Goal: Information Seeking & Learning: Learn about a topic

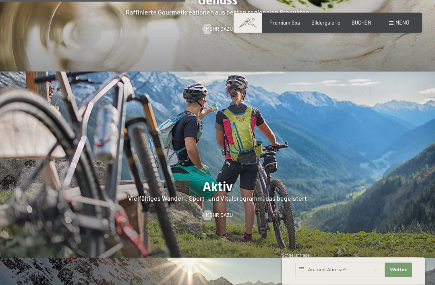
scroll to position [1189, 0]
click at [329, 25] on span "Bildergalerie" at bounding box center [325, 22] width 29 height 6
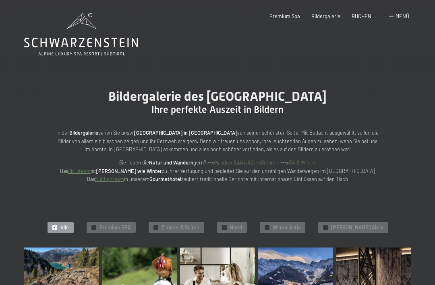
click at [285, 19] on span "Premium Spa" at bounding box center [284, 16] width 31 height 6
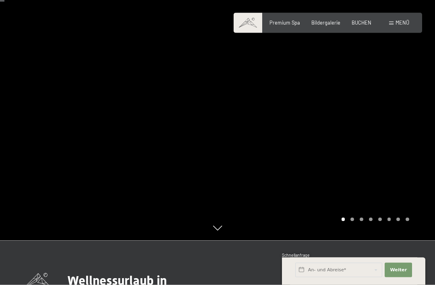
scroll to position [45, 0]
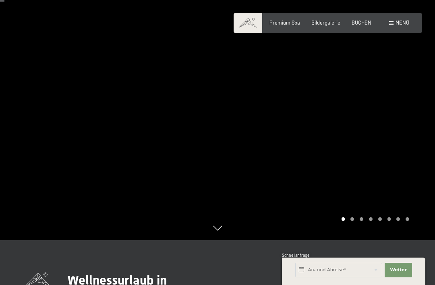
click at [391, 102] on div at bounding box center [325, 97] width 217 height 285
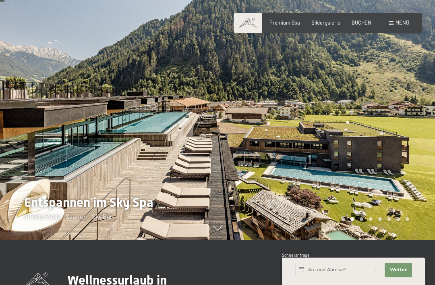
click at [337, 131] on div at bounding box center [325, 97] width 217 height 285
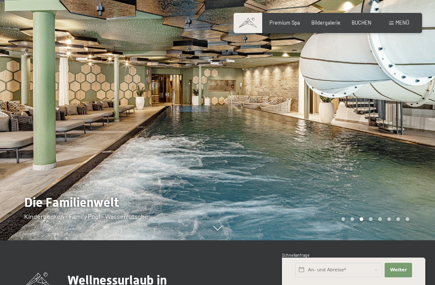
click at [366, 125] on div at bounding box center [325, 97] width 217 height 285
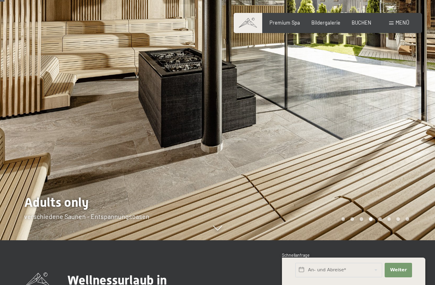
click at [378, 109] on div at bounding box center [325, 97] width 217 height 285
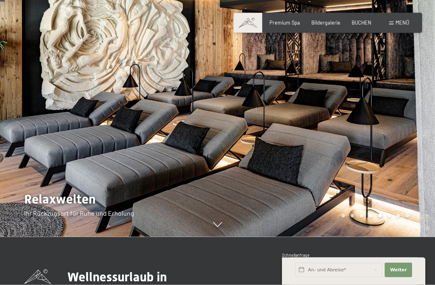
scroll to position [45, 0]
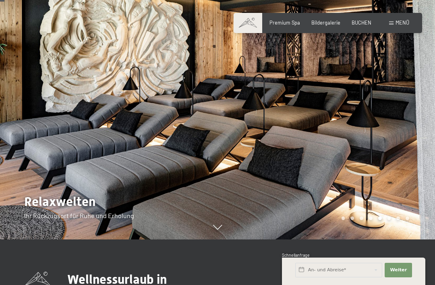
click at [410, 140] on div at bounding box center [325, 97] width 217 height 285
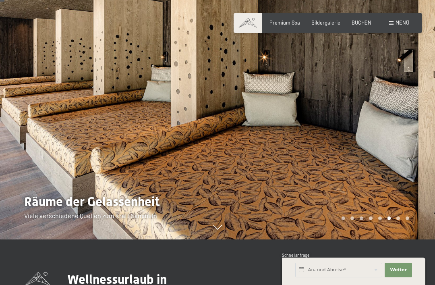
click at [412, 126] on div at bounding box center [325, 97] width 217 height 285
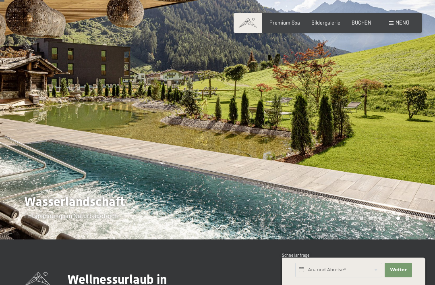
click at [410, 128] on div at bounding box center [325, 97] width 217 height 285
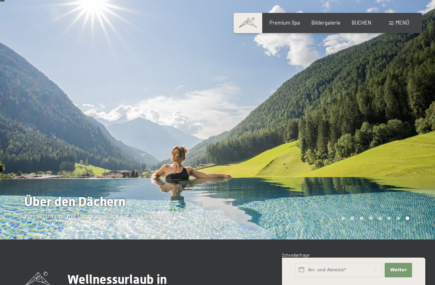
click at [411, 124] on div at bounding box center [325, 97] width 217 height 285
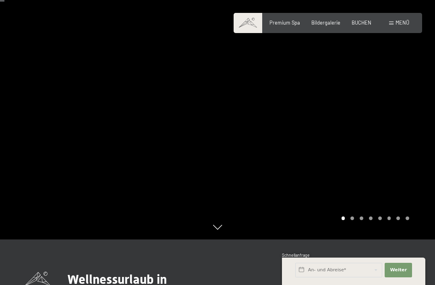
click at [409, 126] on div at bounding box center [325, 97] width 217 height 285
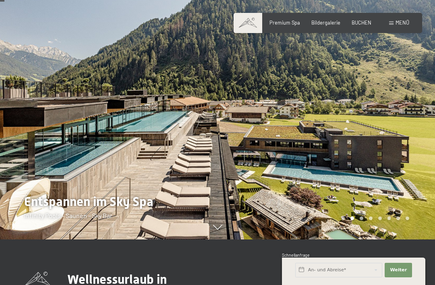
click at [406, 129] on div at bounding box center [325, 97] width 217 height 285
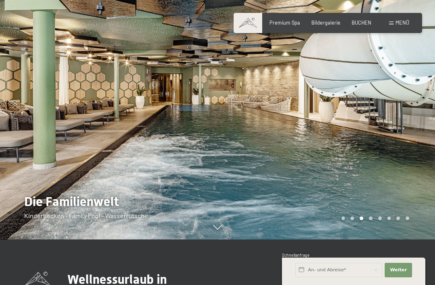
click at [403, 133] on div at bounding box center [325, 97] width 217 height 285
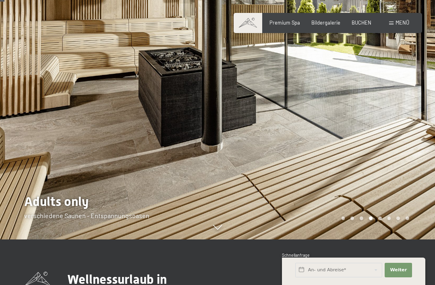
click at [397, 132] on div at bounding box center [325, 97] width 217 height 285
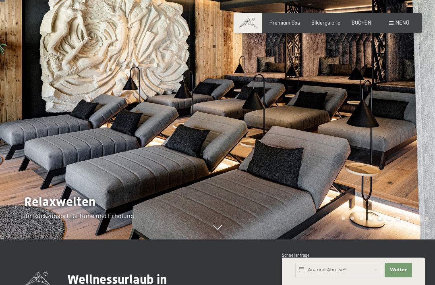
click at [398, 135] on div at bounding box center [325, 97] width 217 height 285
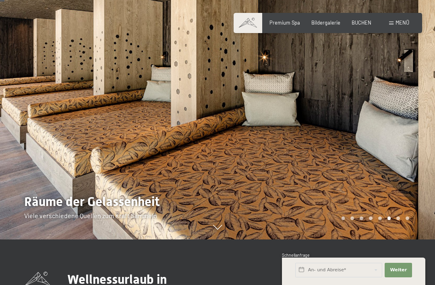
click at [399, 135] on div at bounding box center [325, 97] width 217 height 285
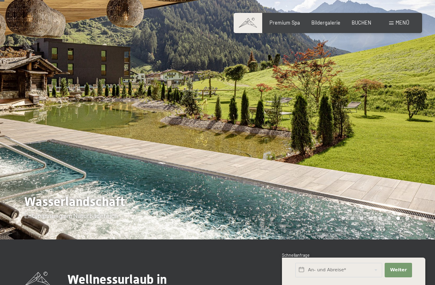
click at [394, 137] on div at bounding box center [325, 97] width 217 height 285
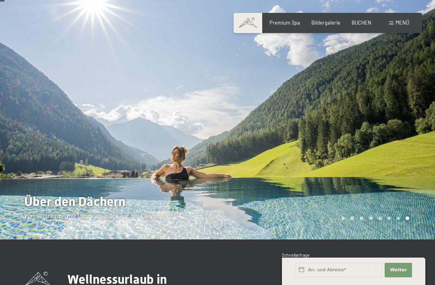
click at [339, 25] on div "Premium Spa Bildergalerie BUCHEN" at bounding box center [314, 22] width 136 height 7
click at [331, 19] on span "Bildergalerie" at bounding box center [325, 22] width 29 height 6
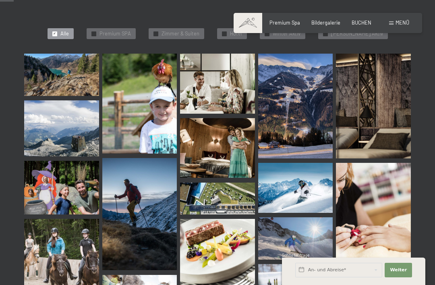
scroll to position [167, 0]
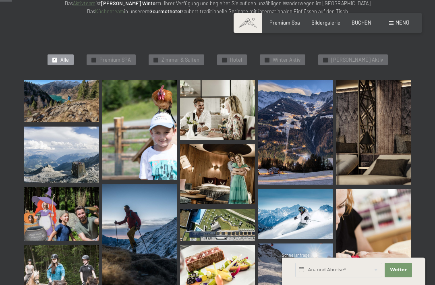
click at [296, 19] on div "Buchen Anfragen Premium Spa Bildergalerie BUCHEN Menü DE IT EN Gutschein Bilder…" at bounding box center [327, 22] width 163 height 7
click at [128, 56] on span "Premium SPA" at bounding box center [114, 59] width 31 height 7
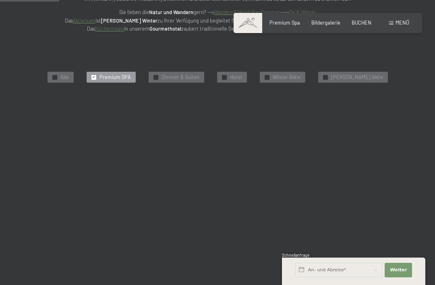
scroll to position [149, 0]
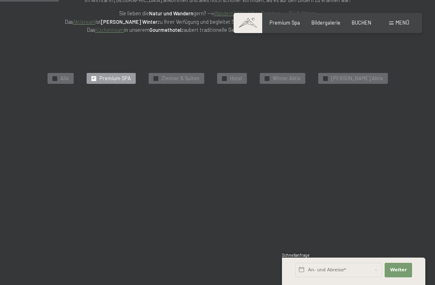
click at [291, 22] on span "Premium Spa" at bounding box center [284, 22] width 31 height 6
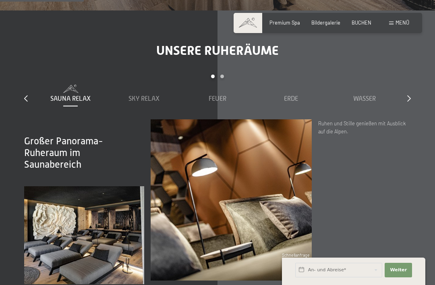
scroll to position [853, 0]
click at [161, 96] on div "Sky Relax" at bounding box center [143, 98] width 67 height 9
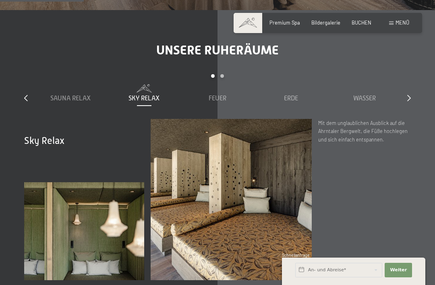
click at [219, 96] on span "Feuer" at bounding box center [218, 98] width 18 height 7
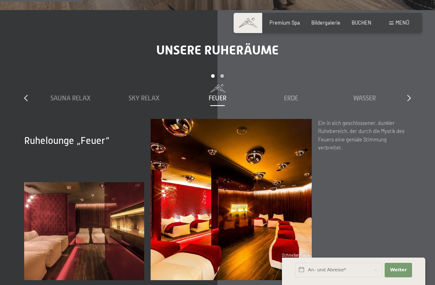
click at [152, 92] on div "Sky Relax" at bounding box center [143, 93] width 67 height 19
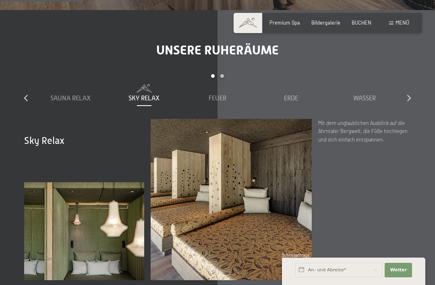
click at [301, 94] on div "Erde" at bounding box center [290, 98] width 67 height 9
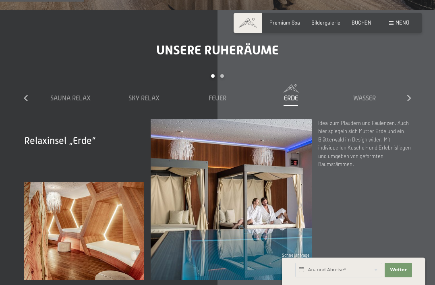
click at [376, 100] on span "Wasser" at bounding box center [364, 98] width 23 height 7
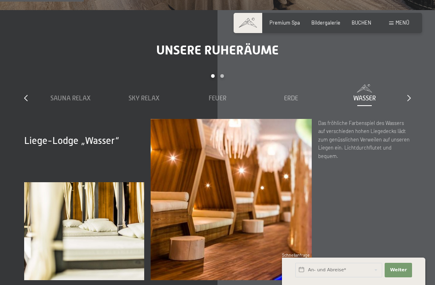
click at [414, 93] on div "Unsere Ruheräume slide 1 to 5 of 7 Sauna Relax Sky Relax Feuer Erde Wasser Luft…" at bounding box center [217, 160] width 435 height 237
click at [415, 97] on div "Unsere Ruheräume slide 1 to 5 of 7 Sauna Relax Sky Relax Feuer Erde Wasser Luft…" at bounding box center [217, 160] width 435 height 237
click at [407, 100] on div at bounding box center [409, 98] width 4 height 9
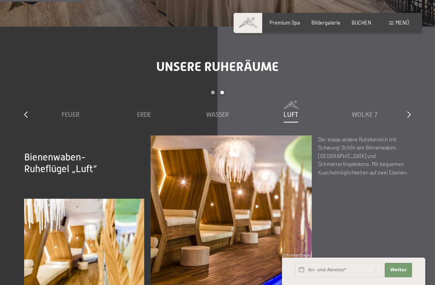
scroll to position [836, 0]
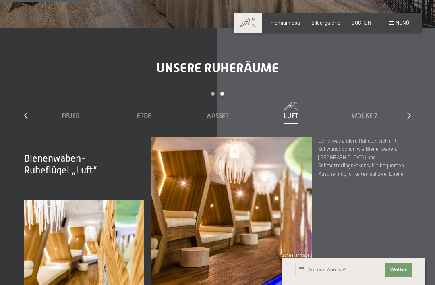
click at [359, 109] on div "Wolke 7" at bounding box center [364, 111] width 67 height 19
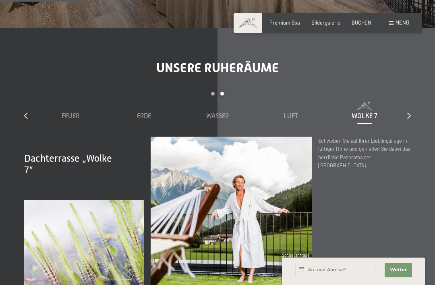
click at [411, 109] on div "Unsere Ruheräume slide 3 to 7 of 7 Sauna Relax Sky Relax Feuer Erde Wasser Luft…" at bounding box center [217, 178] width 435 height 237
click at [418, 118] on div "Unsere Ruheräume slide 3 to 7 of 7 Sauna Relax Sky Relax Feuer Erde Wasser Luft…" at bounding box center [217, 178] width 435 height 237
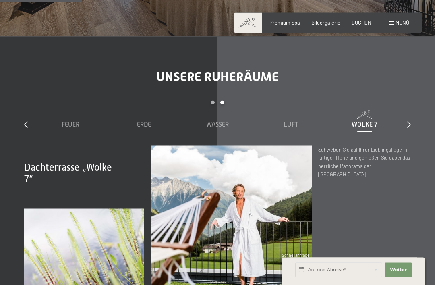
scroll to position [827, 0]
click at [32, 124] on div "slide 3 to 7 of 7 Sauna Relax Sky Relax Feuer Erde Wasser Luft Wolke 7" at bounding box center [217, 122] width 386 height 45
click at [22, 126] on div "Unsere Ruheräume slide 3 to 7 of 7 Sauna Relax Sky Relax Feuer Erde Wasser Luft…" at bounding box center [217, 186] width 435 height 237
click at [26, 121] on icon at bounding box center [26, 124] width 4 height 6
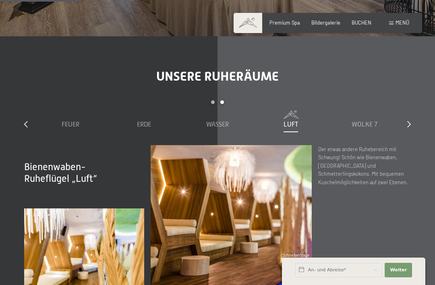
click at [34, 121] on div "Sauna Relax Sky Relax Feuer Erde Wasser Luft Wolke 7" at bounding box center [144, 119] width 514 height 19
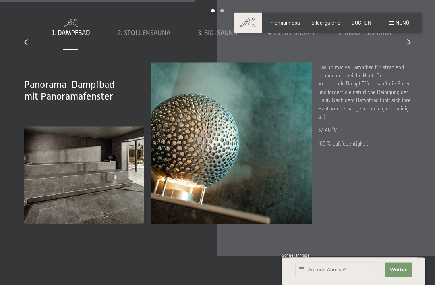
scroll to position [1977, 0]
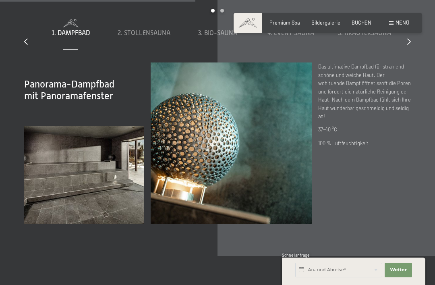
click at [413, 59] on div "Acht Saunen für Glücksmomente slide 1 to 5 of 8 1. Dampfbad 2. Stollensauna 3. …" at bounding box center [217, 100] width 435 height 246
click at [408, 46] on div at bounding box center [409, 41] width 4 height 9
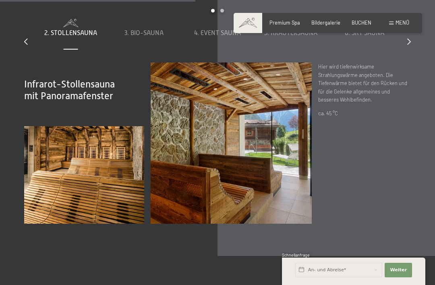
click at [226, 37] on span "4. Event Sauna" at bounding box center [217, 32] width 47 height 7
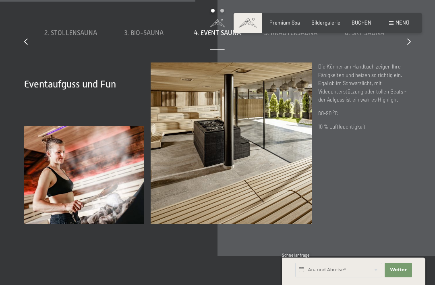
click at [409, 45] on icon at bounding box center [409, 41] width 4 height 6
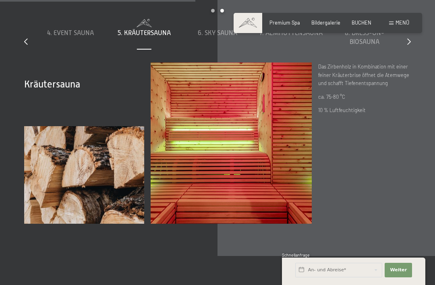
click at [373, 45] on span "8. Dress-on-Biosauna" at bounding box center [364, 37] width 39 height 16
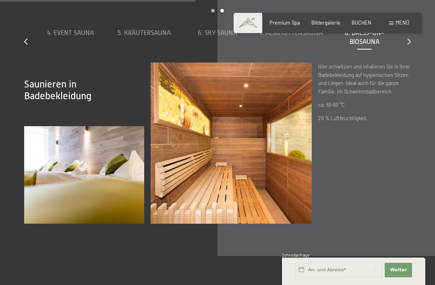
click at [418, 64] on div "Acht Saunen für Glücksmomente slide 4 to 8 of 8 1. Dampfbad 2. Stollensauna 3. …" at bounding box center [217, 100] width 435 height 246
click at [415, 72] on div "Acht Saunen für Glücksmomente slide 4 to 8 of 8 1. Dampfbad 2. Stollensauna 3. …" at bounding box center [217, 100] width 435 height 246
click at [414, 63] on div "Acht Saunen für Glücksmomente slide 4 to 8 of 8 1. Dampfbad 2. Stollensauna 3. …" at bounding box center [217, 100] width 435 height 246
click at [310, 47] on div "7. Almhüttensauna" at bounding box center [290, 33] width 67 height 28
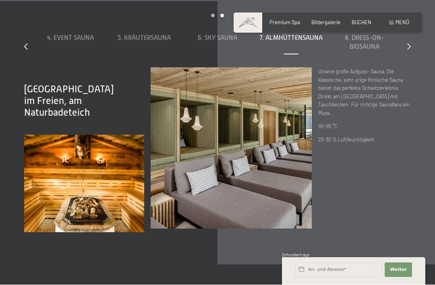
scroll to position [1972, 0]
